Goal: Obtain resource: Obtain resource

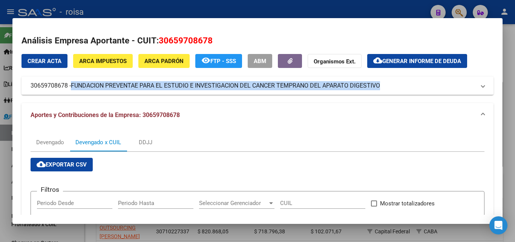
scroll to position [201, 0]
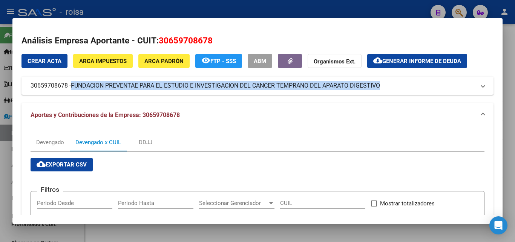
click at [158, 59] on span "ARCA Padrón" at bounding box center [163, 61] width 39 height 7
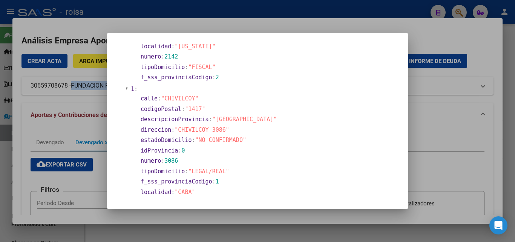
scroll to position [0, 0]
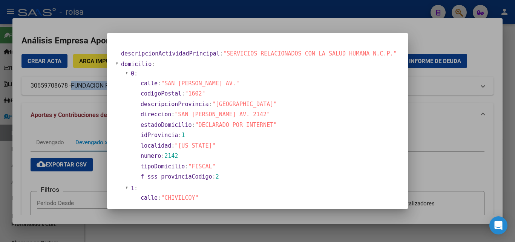
click at [439, 131] on div at bounding box center [257, 121] width 515 height 242
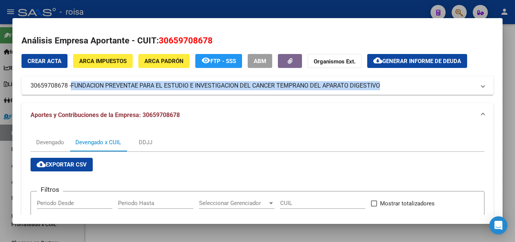
click at [162, 64] on span "ARCA Padrón" at bounding box center [163, 61] width 39 height 7
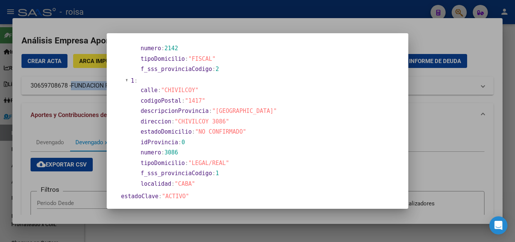
scroll to position [113, 0]
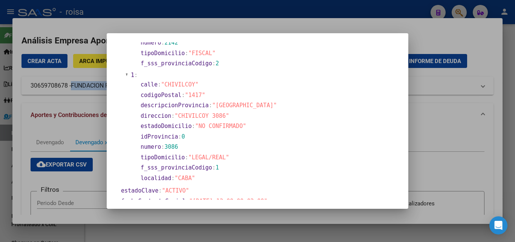
click at [457, 145] on div at bounding box center [257, 121] width 515 height 242
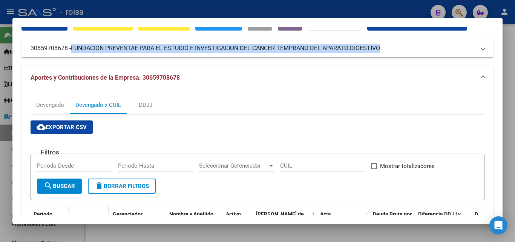
scroll to position [0, 0]
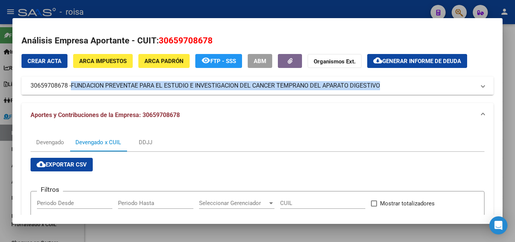
drag, startPoint x: 30, startPoint y: 85, endPoint x: 67, endPoint y: 87, distance: 37.0
click at [67, 87] on mat-expansion-panel-header "30659708678 - FUNDACION PREVENTAE PARA EL ESTUDIO E INVESTIGACION DEL CANCER TE…" at bounding box center [257, 86] width 472 height 18
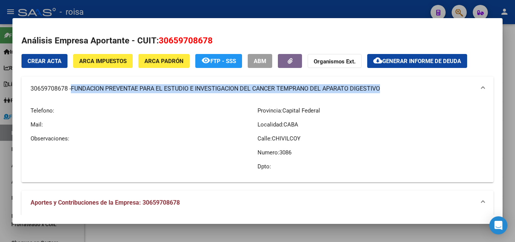
copy mat-panel-title "30659708678"
click at [8, 163] on div at bounding box center [257, 121] width 515 height 242
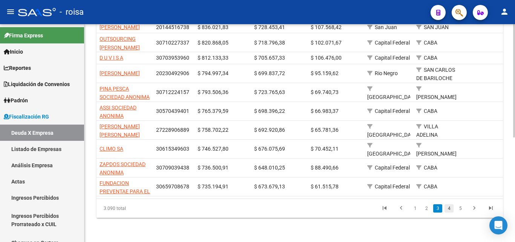
click at [449, 208] on link "4" at bounding box center [449, 208] width 9 height 8
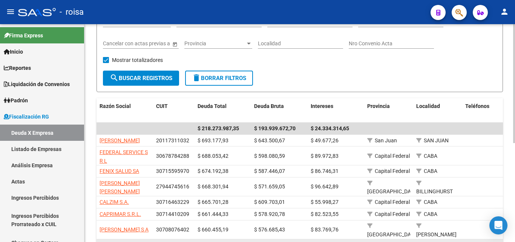
scroll to position [113, 0]
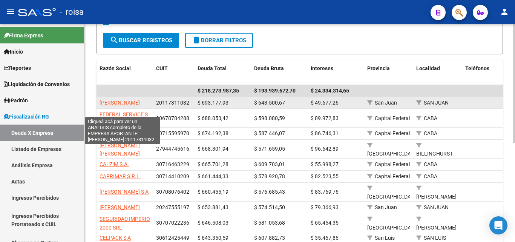
click at [129, 104] on span "[PERSON_NAME]" at bounding box center [120, 103] width 40 height 6
type textarea "20117311032"
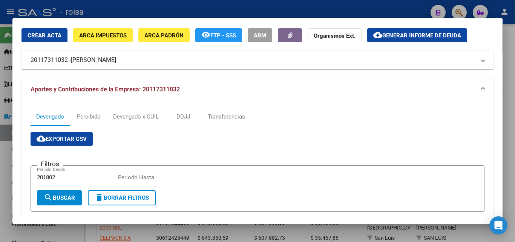
scroll to position [75, 0]
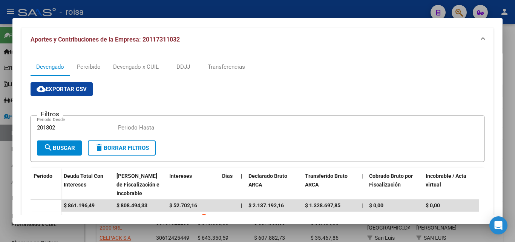
click at [61, 126] on input "201802" at bounding box center [74, 127] width 75 height 7
type input "202501"
type input "202507"
click at [68, 146] on span "search Buscar" at bounding box center [59, 147] width 31 height 7
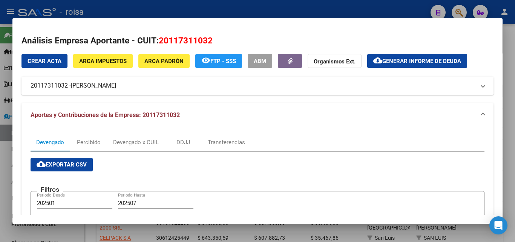
drag, startPoint x: 74, startPoint y: 86, endPoint x: 170, endPoint y: 90, distance: 97.0
click at [170, 90] on mat-expansion-panel-header "20117311032 - [PERSON_NAME]" at bounding box center [257, 86] width 472 height 18
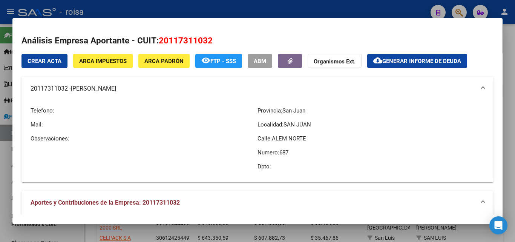
copy span "[PERSON_NAME]"
click at [431, 62] on span "Generar informe de deuda" at bounding box center [421, 61] width 79 height 7
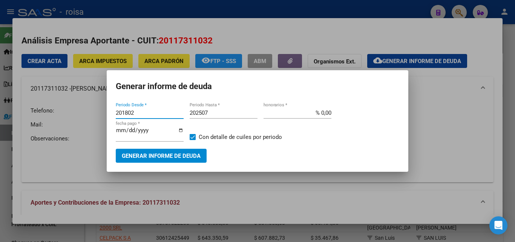
click at [138, 110] on input "201802" at bounding box center [150, 112] width 68 height 7
type input "202501"
click at [321, 112] on input "% 0,00" at bounding box center [298, 112] width 68 height 7
type input "% 10,00"
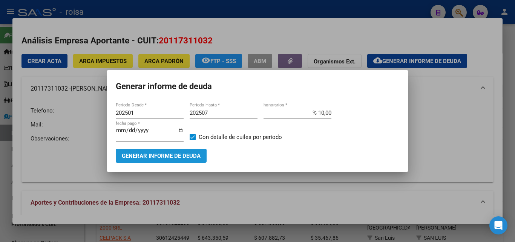
click at [167, 158] on span "Generar informe de deuda" at bounding box center [161, 155] width 79 height 7
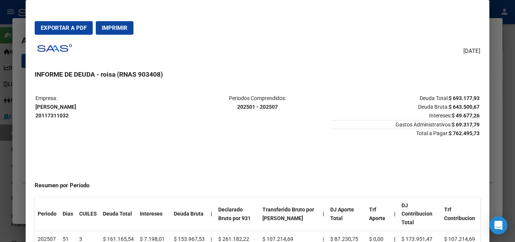
click at [63, 31] on span "Exportar a PDF" at bounding box center [64, 28] width 46 height 7
click at [23, 143] on div at bounding box center [257, 121] width 515 height 242
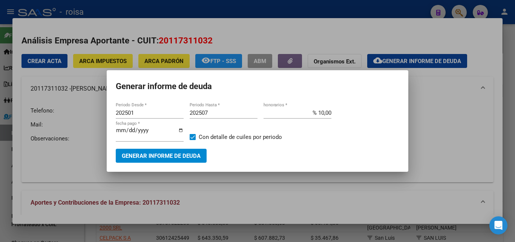
click at [402, 199] on div at bounding box center [257, 121] width 515 height 242
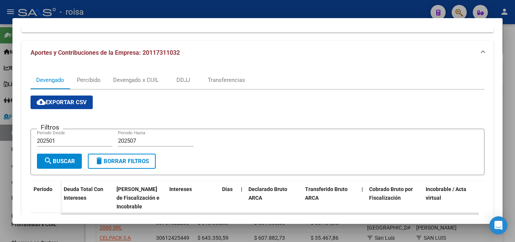
scroll to position [151, 0]
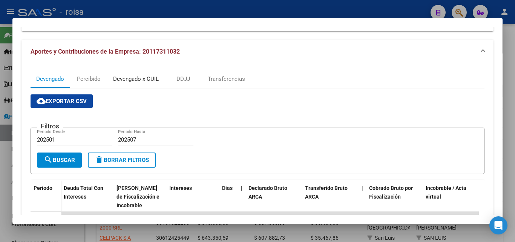
click at [141, 80] on div "Devengado x CUIL" at bounding box center [136, 79] width 46 height 8
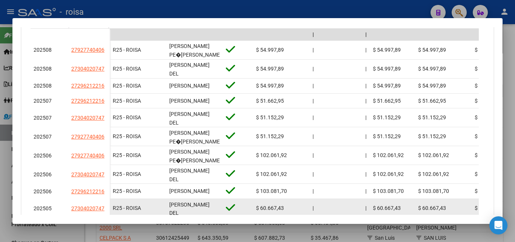
scroll to position [377, 0]
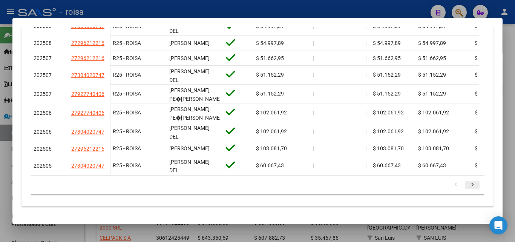
click at [468, 190] on icon "go to next page" at bounding box center [473, 185] width 10 height 9
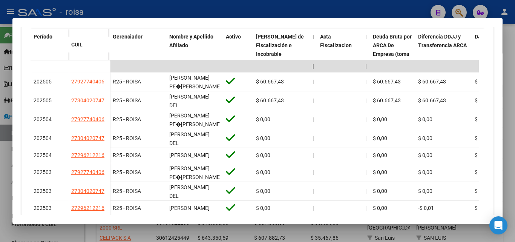
scroll to position [302, 0]
